Goal: Task Accomplishment & Management: Manage account settings

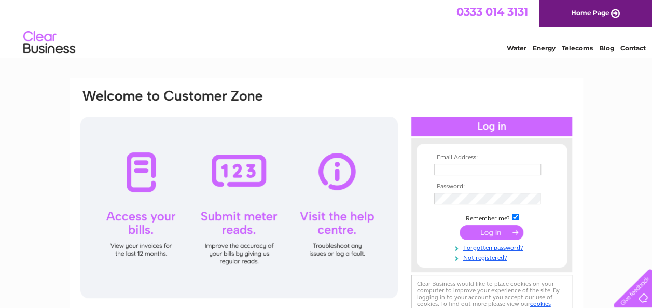
type input "reception@nbgroup.net"
click at [473, 226] on input "submit" at bounding box center [492, 232] width 64 height 15
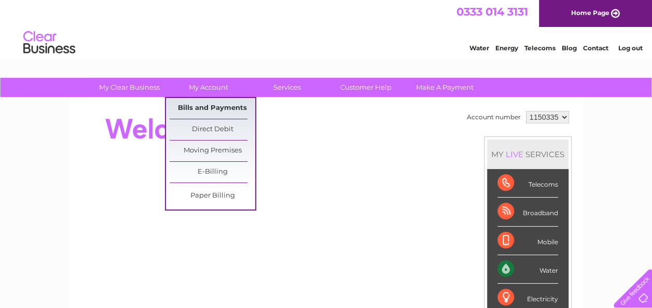
click at [209, 111] on link "Bills and Payments" at bounding box center [213, 108] width 86 height 21
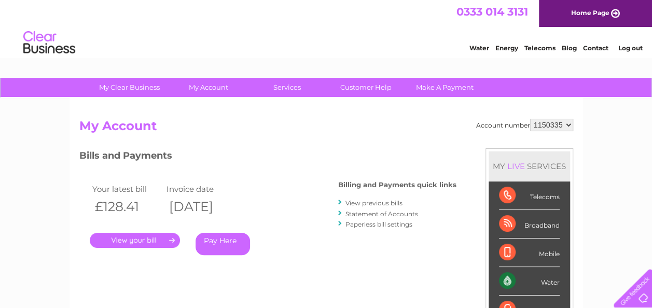
click at [131, 242] on link "." at bounding box center [135, 240] width 90 height 15
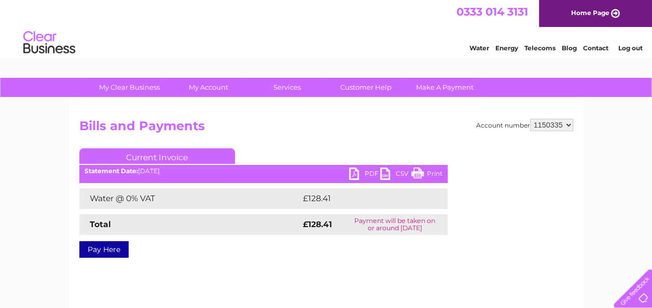
click at [358, 171] on link "PDF" at bounding box center [364, 175] width 31 height 15
click at [633, 48] on link "Log out" at bounding box center [630, 48] width 24 height 8
